Goal: Navigation & Orientation: Find specific page/section

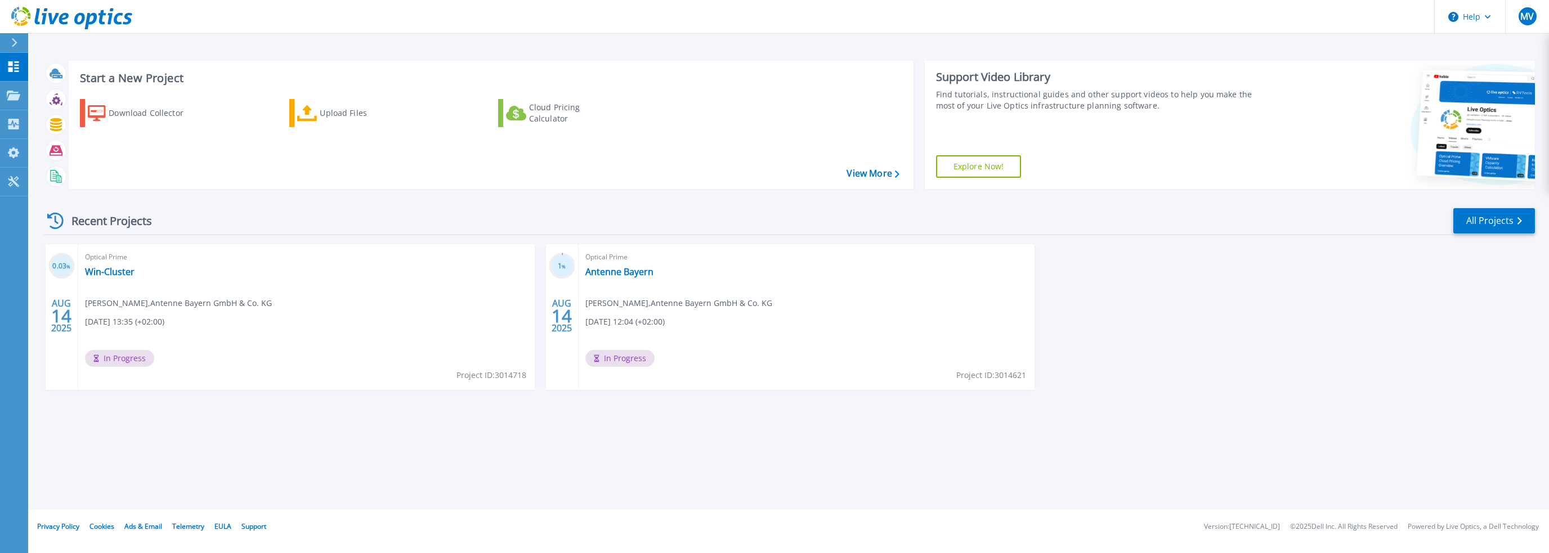
click at [128, 470] on div "Start a New Project Download Collector Upload Files Cloud Pricing Calculator Vi…" at bounding box center [788, 255] width 1521 height 510
click at [883, 171] on link "View More" at bounding box center [873, 173] width 52 height 11
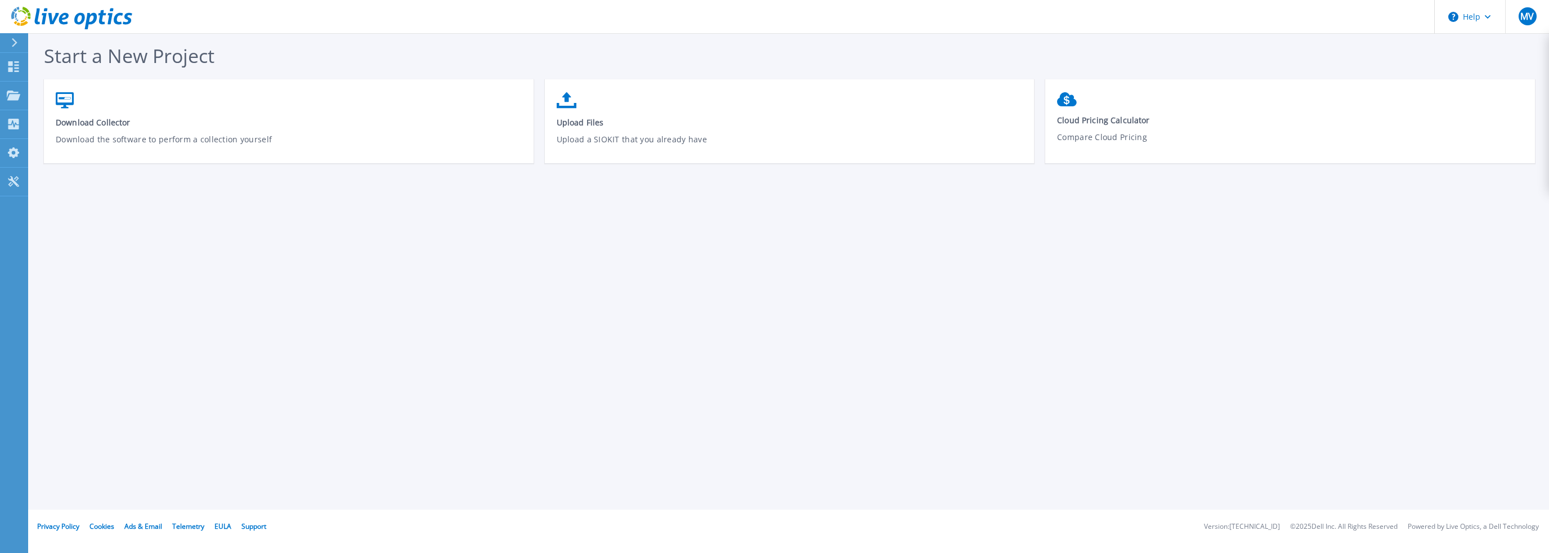
click at [11, 40] on div at bounding box center [19, 42] width 18 height 19
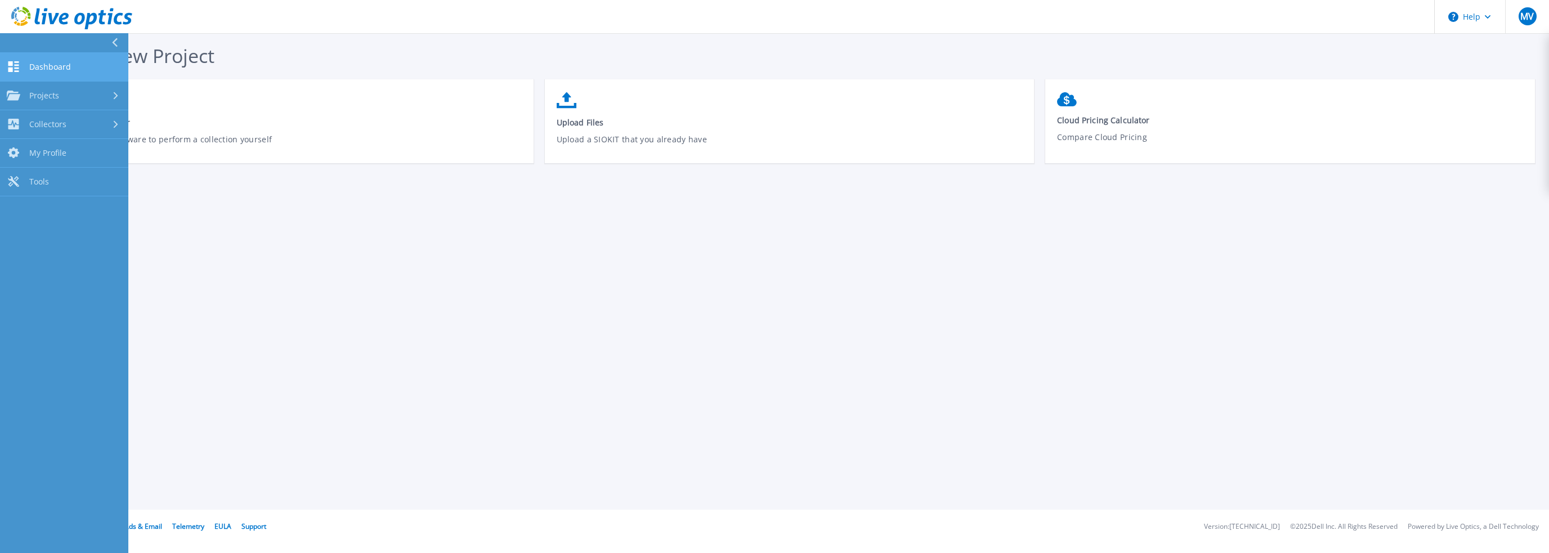
click at [44, 66] on span "Dashboard" at bounding box center [50, 67] width 42 height 10
